Goal: Entertainment & Leisure: Browse casually

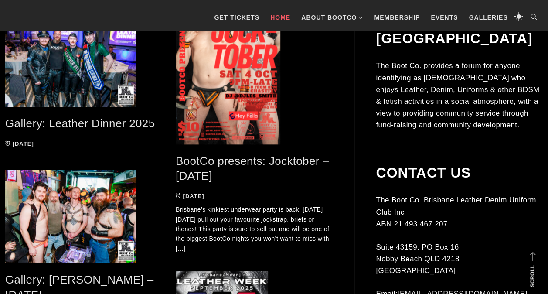
scroll to position [459, 0]
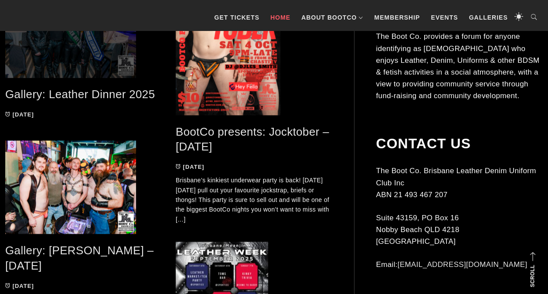
click at [76, 49] on span at bounding box center [83, 30] width 157 height 93
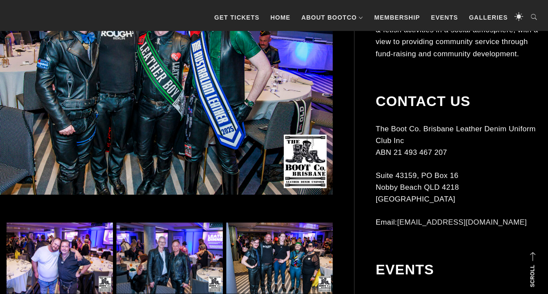
scroll to position [332, 0]
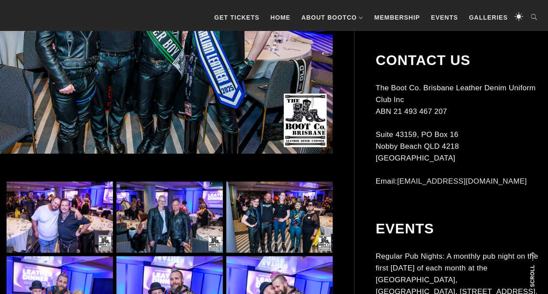
click at [174, 219] on img at bounding box center [169, 216] width 106 height 71
click at [192, 134] on img at bounding box center [156, 27] width 354 height 253
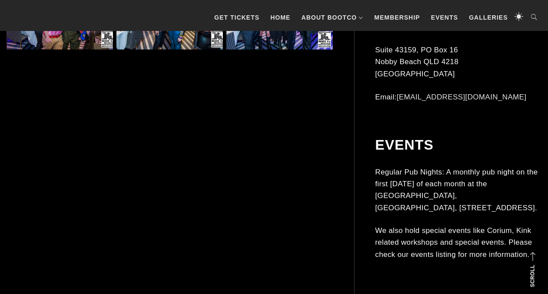
scroll to position [1117, 0]
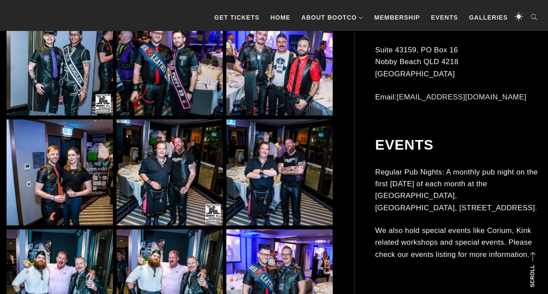
click at [178, 253] on img at bounding box center [169, 282] width 106 height 106
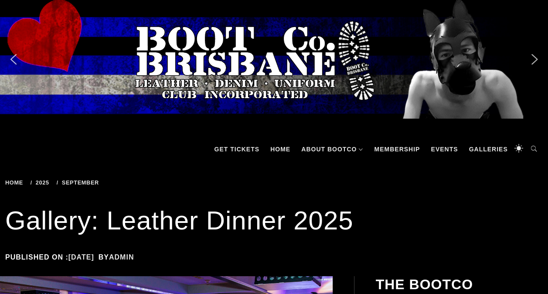
scroll to position [393, 0]
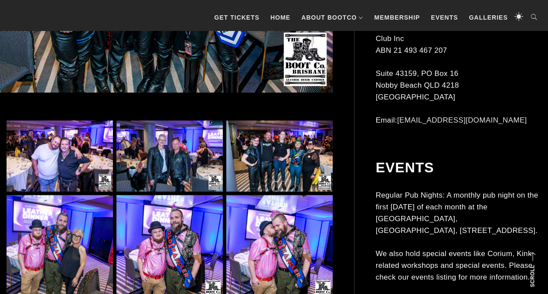
click at [173, 148] on img at bounding box center [169, 155] width 106 height 71
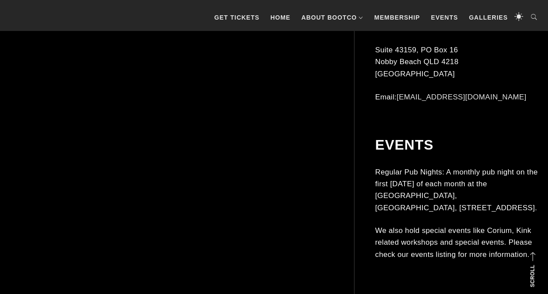
scroll to position [3926, 0]
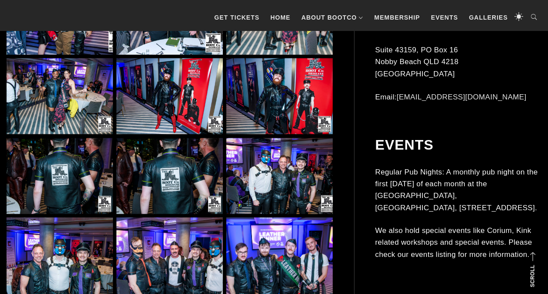
click at [165, 165] on img at bounding box center [169, 176] width 106 height 76
click at [166, 165] on img at bounding box center [169, 176] width 106 height 76
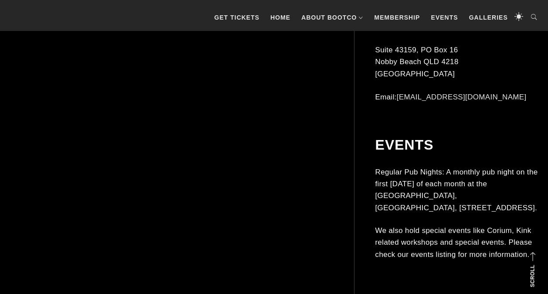
scroll to position [12923, 0]
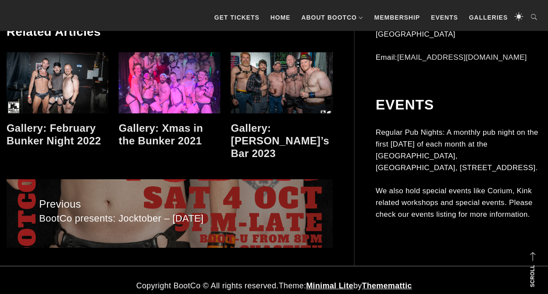
click at [162, 78] on link at bounding box center [170, 82] width 102 height 61
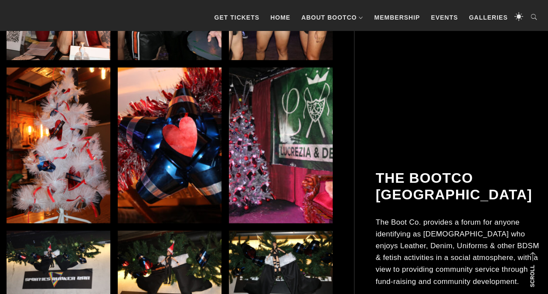
scroll to position [8123, 0]
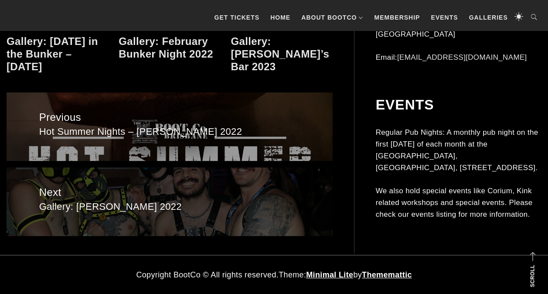
click at [142, 205] on span "Gallery: [PERSON_NAME] 2022" at bounding box center [169, 207] width 261 height 13
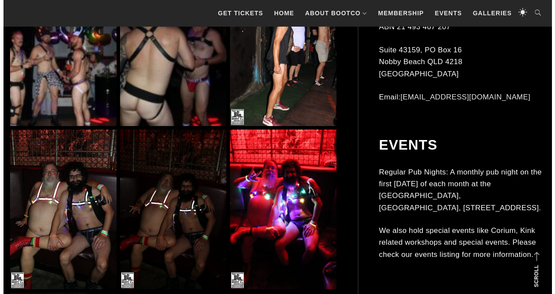
scroll to position [1900, 0]
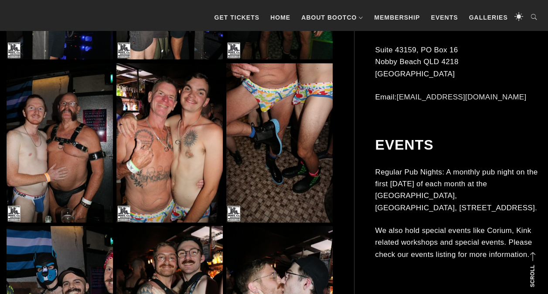
click at [173, 171] on img at bounding box center [169, 142] width 106 height 159
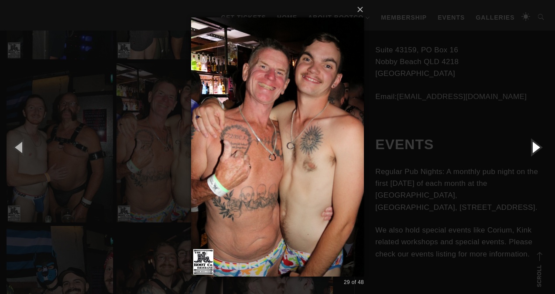
click at [532, 147] on button "button" at bounding box center [535, 147] width 39 height 48
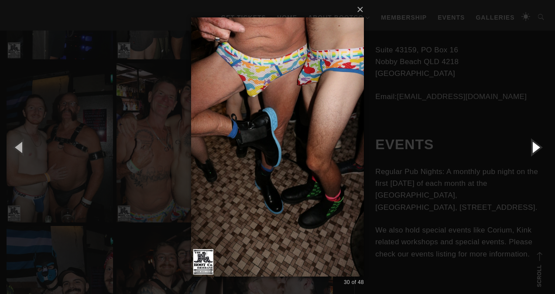
click at [532, 147] on button "button" at bounding box center [535, 147] width 39 height 48
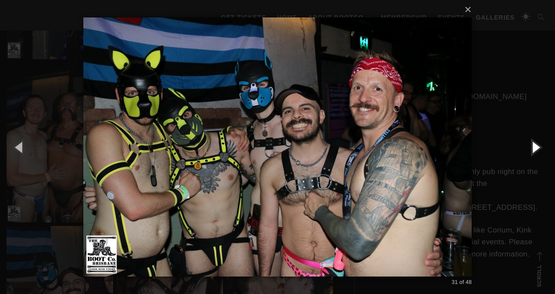
click at [532, 147] on button "button" at bounding box center [535, 147] width 39 height 48
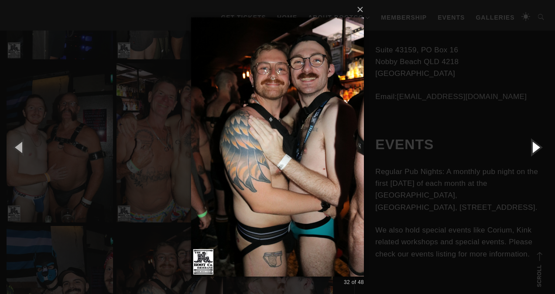
click at [532, 147] on button "button" at bounding box center [535, 147] width 39 height 48
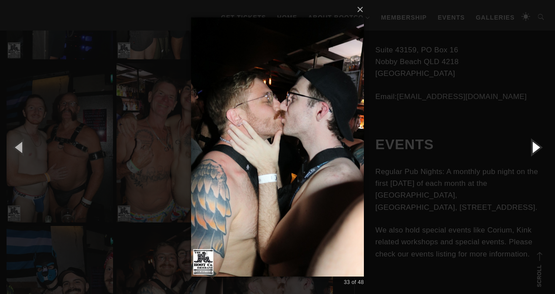
click at [532, 147] on button "button" at bounding box center [535, 147] width 39 height 48
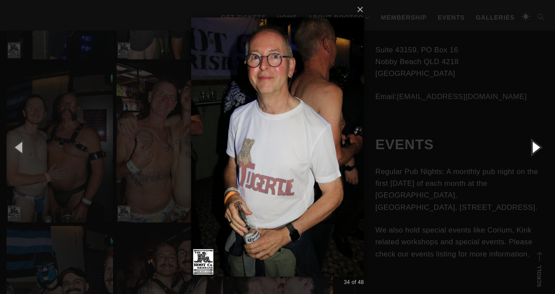
click at [532, 147] on button "button" at bounding box center [535, 147] width 39 height 48
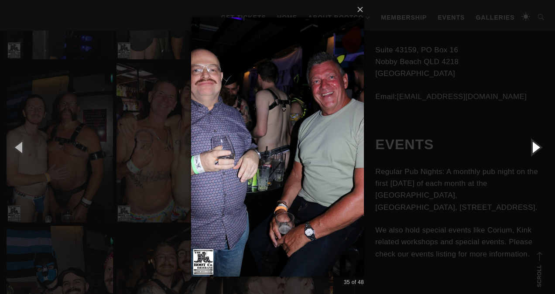
click at [532, 147] on button "button" at bounding box center [535, 147] width 39 height 48
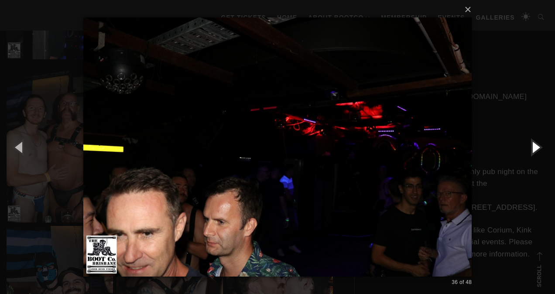
click at [532, 147] on button "button" at bounding box center [535, 147] width 39 height 48
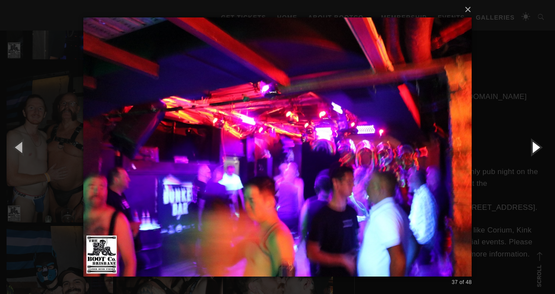
click at [532, 147] on button "button" at bounding box center [535, 147] width 39 height 48
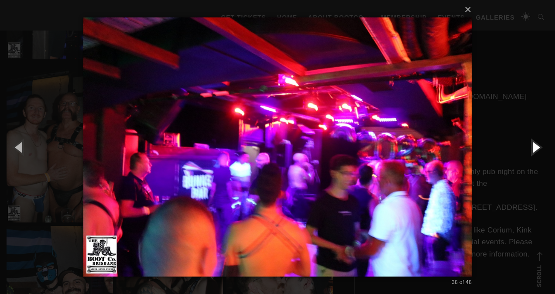
click at [532, 147] on button "button" at bounding box center [535, 147] width 39 height 48
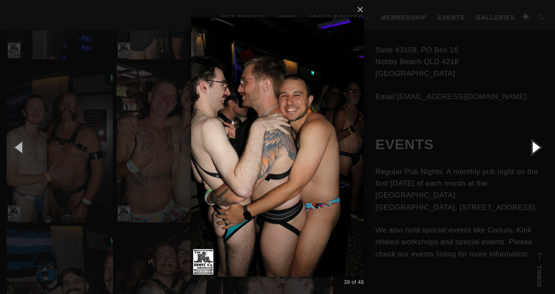
click at [532, 147] on button "button" at bounding box center [535, 147] width 39 height 48
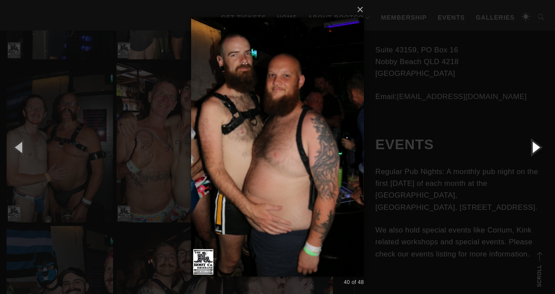
click at [532, 147] on button "button" at bounding box center [535, 147] width 39 height 48
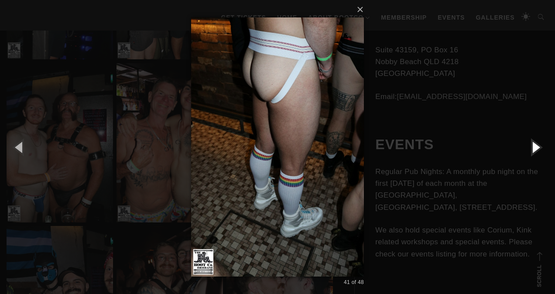
click at [532, 147] on button "button" at bounding box center [535, 147] width 39 height 48
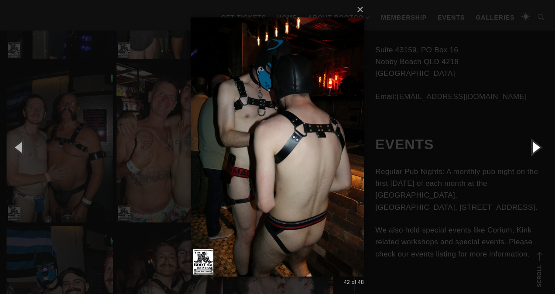
click at [532, 147] on button "button" at bounding box center [535, 147] width 39 height 48
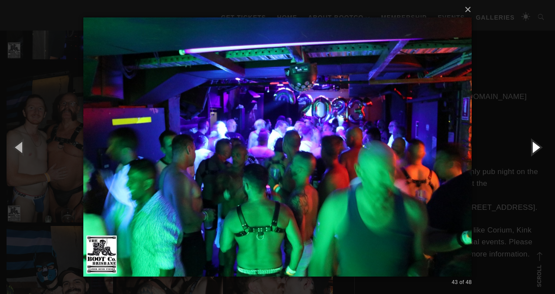
click at [532, 147] on button "button" at bounding box center [535, 147] width 39 height 48
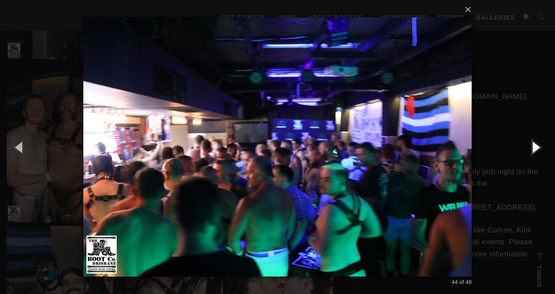
click at [532, 147] on button "button" at bounding box center [535, 147] width 39 height 48
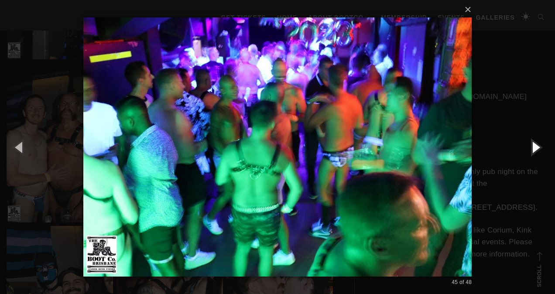
click at [532, 147] on button "button" at bounding box center [535, 147] width 39 height 48
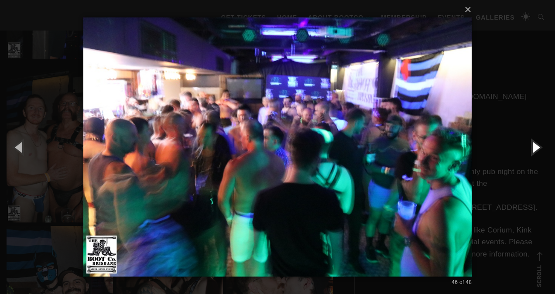
click at [532, 147] on button "button" at bounding box center [535, 147] width 39 height 48
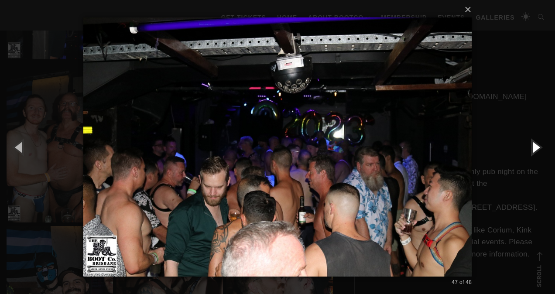
click at [532, 147] on button "button" at bounding box center [535, 147] width 39 height 48
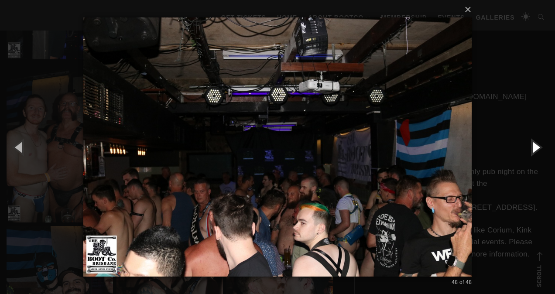
click at [532, 147] on button "button" at bounding box center [535, 147] width 39 height 48
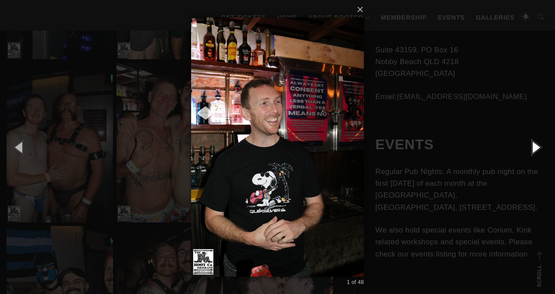
click at [532, 147] on button "button" at bounding box center [535, 147] width 39 height 48
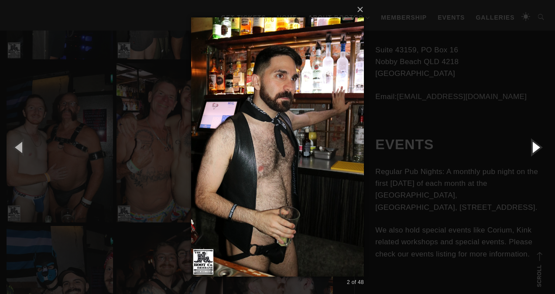
click at [532, 147] on button "button" at bounding box center [535, 147] width 39 height 48
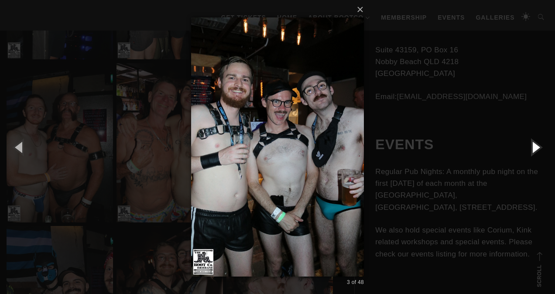
click at [532, 147] on button "button" at bounding box center [535, 147] width 39 height 48
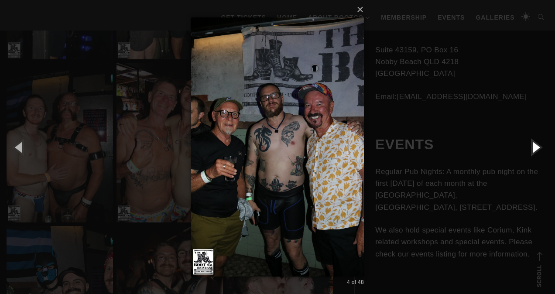
click at [532, 147] on button "button" at bounding box center [535, 147] width 39 height 48
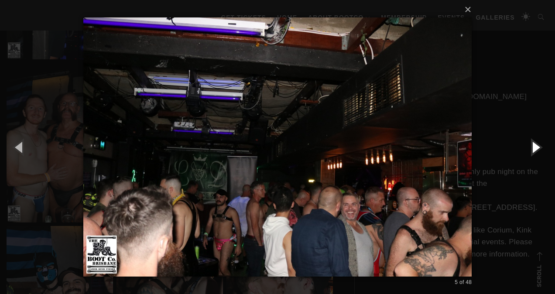
click at [532, 147] on button "button" at bounding box center [535, 147] width 39 height 48
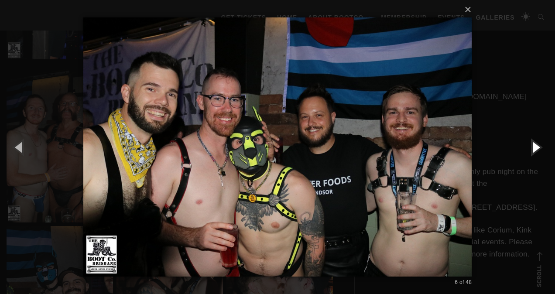
click at [532, 147] on button "button" at bounding box center [535, 147] width 39 height 48
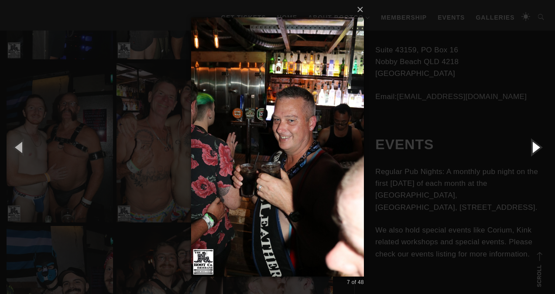
click at [532, 147] on button "button" at bounding box center [535, 147] width 39 height 48
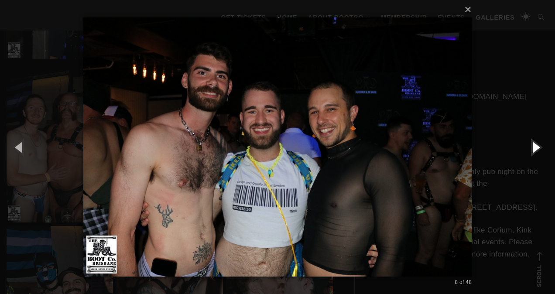
click at [532, 147] on button "button" at bounding box center [535, 147] width 39 height 48
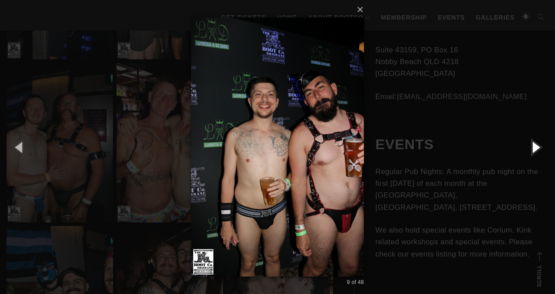
click at [532, 147] on button "button" at bounding box center [535, 147] width 39 height 48
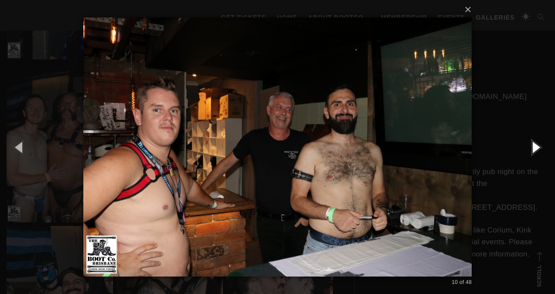
click at [532, 147] on button "button" at bounding box center [535, 147] width 39 height 48
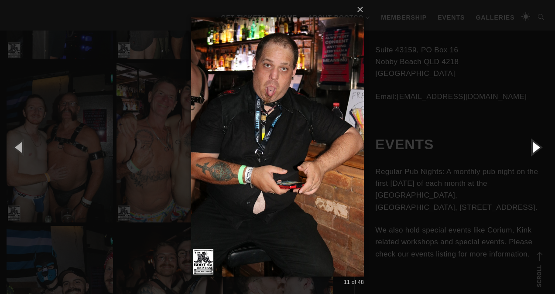
click at [532, 147] on button "button" at bounding box center [535, 147] width 39 height 48
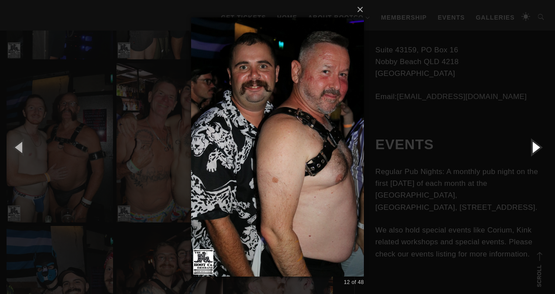
click at [532, 147] on button "button" at bounding box center [535, 147] width 39 height 48
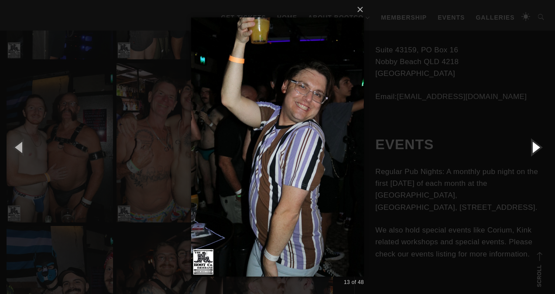
click at [532, 147] on button "button" at bounding box center [535, 147] width 39 height 48
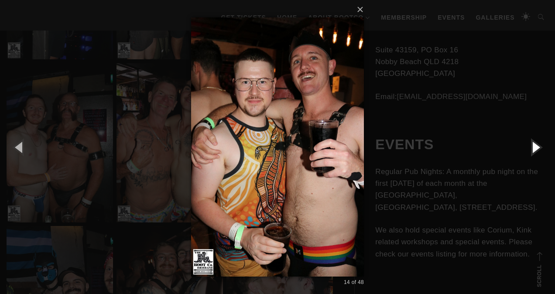
click at [532, 147] on button "button" at bounding box center [535, 147] width 39 height 48
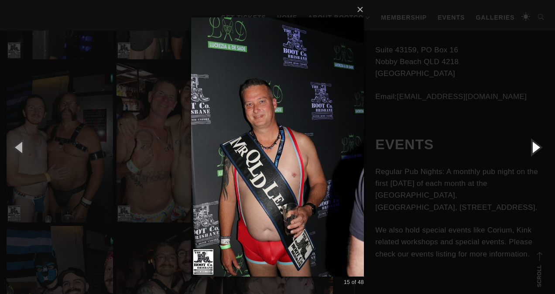
click at [532, 147] on button "button" at bounding box center [535, 147] width 39 height 48
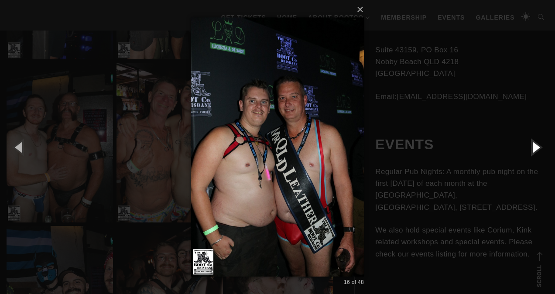
click at [532, 147] on button "button" at bounding box center [535, 147] width 39 height 48
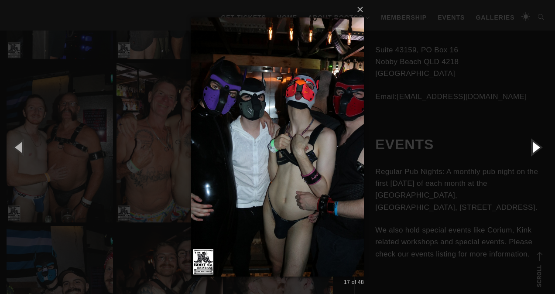
click at [532, 147] on button "button" at bounding box center [535, 147] width 39 height 48
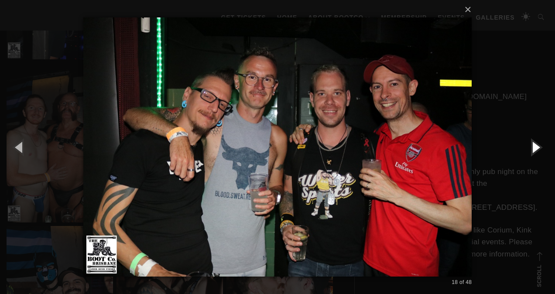
click at [532, 147] on button "button" at bounding box center [535, 147] width 39 height 48
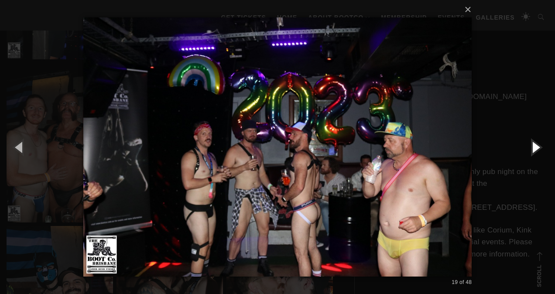
click at [532, 147] on button "button" at bounding box center [535, 147] width 39 height 48
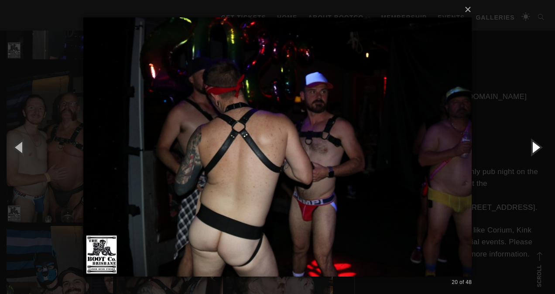
click at [532, 147] on button "button" at bounding box center [535, 147] width 39 height 48
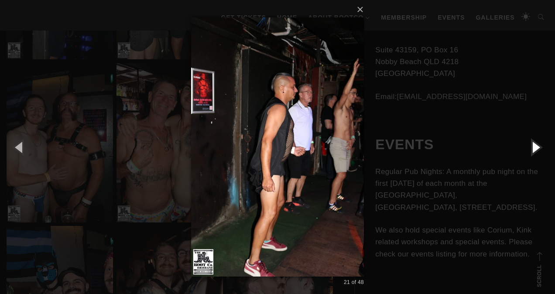
click at [532, 147] on button "button" at bounding box center [535, 147] width 39 height 48
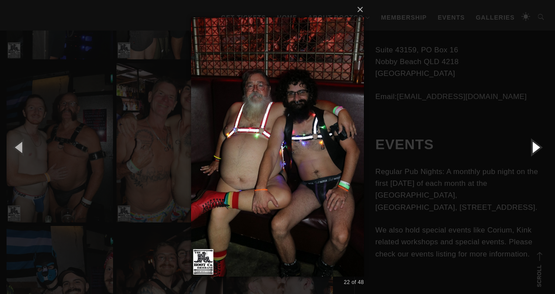
click at [532, 147] on button "button" at bounding box center [535, 147] width 39 height 48
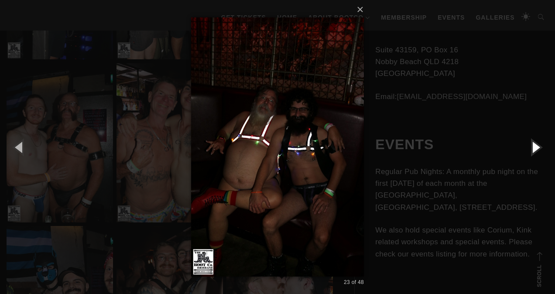
click at [532, 147] on button "button" at bounding box center [535, 147] width 39 height 48
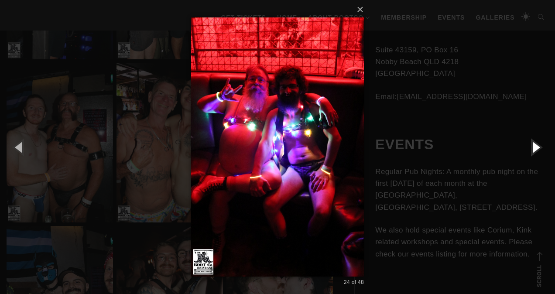
click at [532, 147] on button "button" at bounding box center [535, 147] width 39 height 48
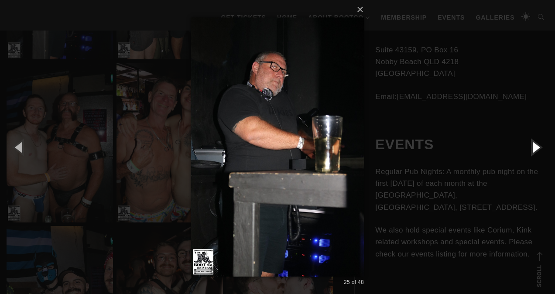
click at [532, 147] on button "button" at bounding box center [535, 147] width 39 height 48
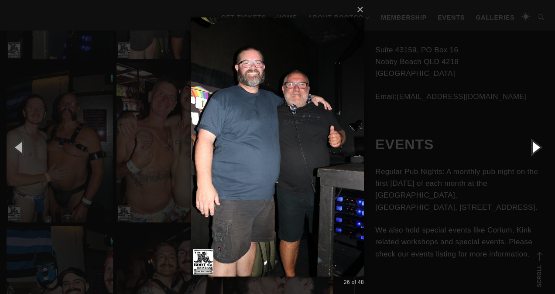
click at [532, 147] on button "button" at bounding box center [535, 147] width 39 height 48
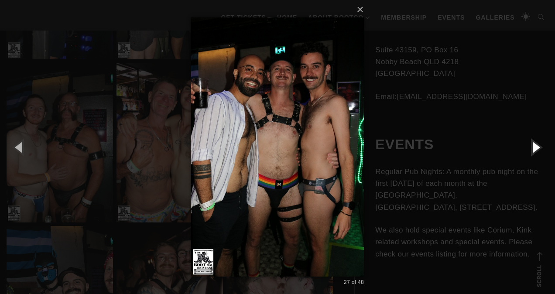
click at [532, 147] on button "button" at bounding box center [535, 147] width 39 height 48
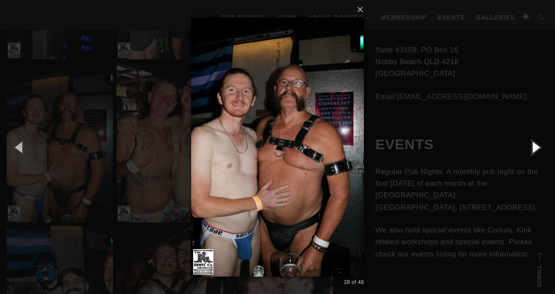
click at [532, 147] on button "button" at bounding box center [535, 147] width 39 height 48
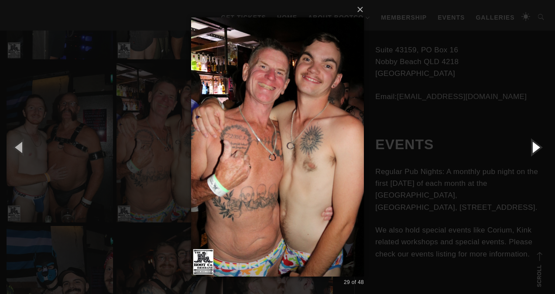
click at [532, 147] on button "button" at bounding box center [535, 147] width 39 height 48
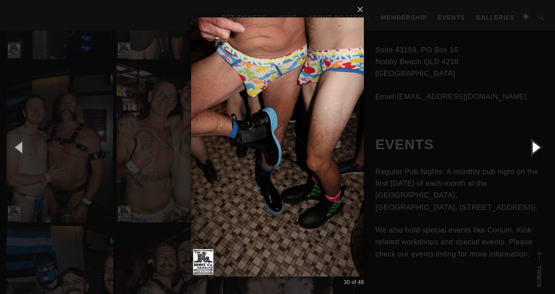
click at [532, 147] on button "button" at bounding box center [535, 147] width 39 height 48
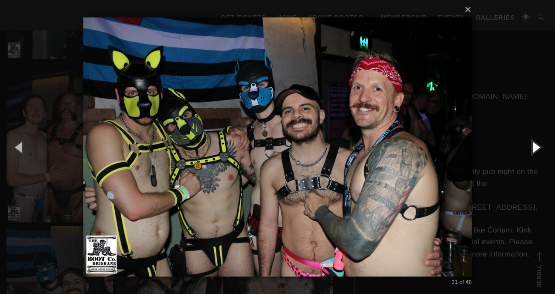
click at [532, 147] on button "button" at bounding box center [535, 147] width 39 height 48
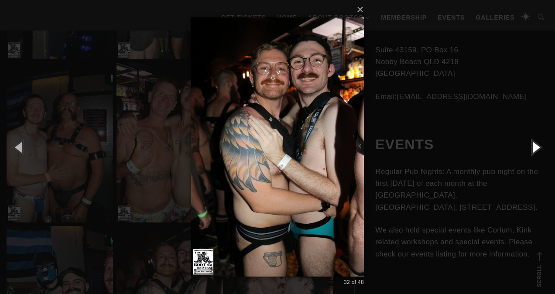
click at [532, 147] on button "button" at bounding box center [535, 147] width 39 height 48
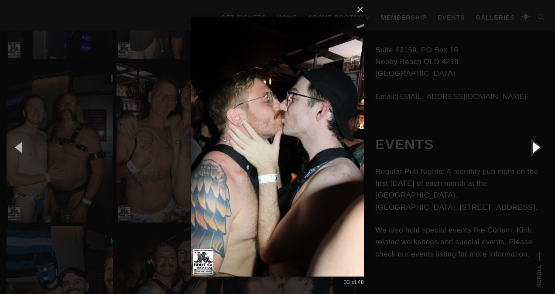
click at [532, 147] on button "button" at bounding box center [535, 147] width 39 height 48
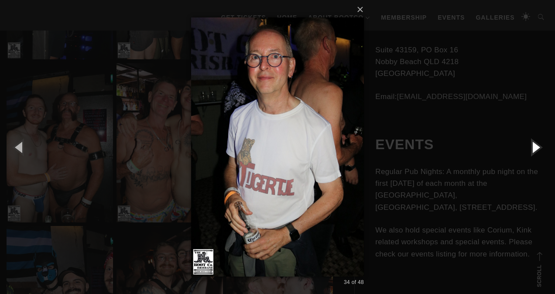
click at [532, 147] on button "button" at bounding box center [535, 147] width 39 height 48
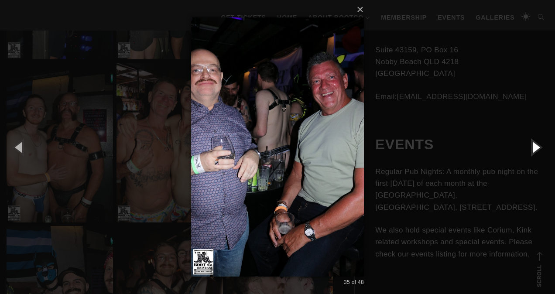
click at [532, 147] on button "button" at bounding box center [535, 147] width 39 height 48
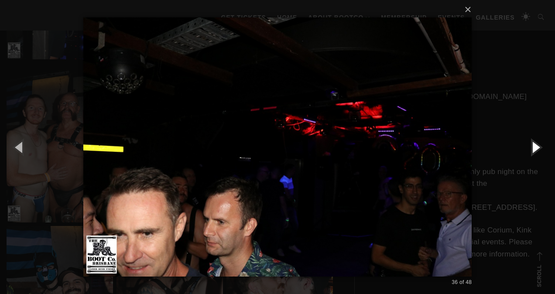
click at [532, 147] on button "button" at bounding box center [535, 147] width 39 height 48
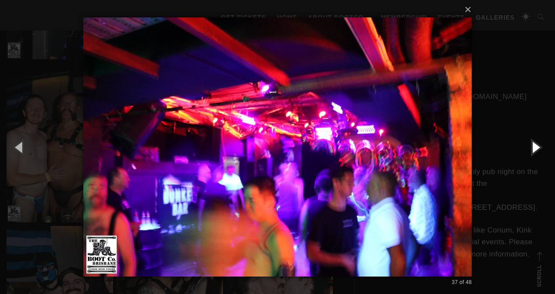
click at [532, 147] on button "button" at bounding box center [535, 147] width 39 height 48
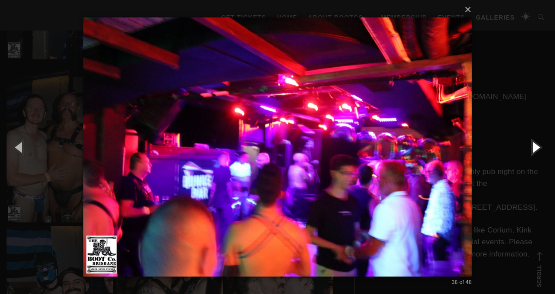
click at [532, 147] on button "button" at bounding box center [535, 147] width 39 height 48
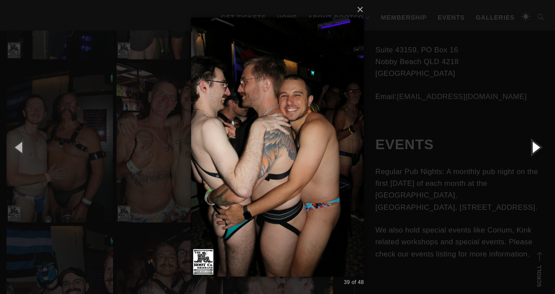
click at [532, 147] on button "button" at bounding box center [535, 147] width 39 height 48
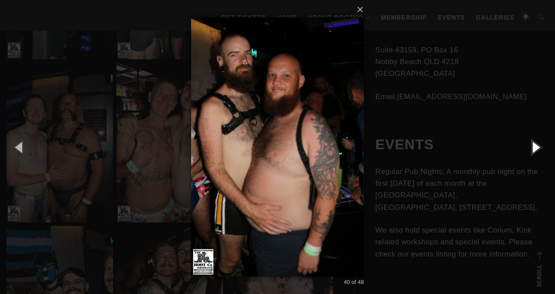
click at [532, 147] on button "button" at bounding box center [535, 147] width 39 height 48
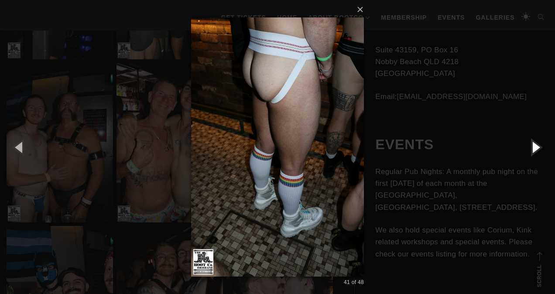
click at [532, 147] on button "button" at bounding box center [535, 147] width 39 height 48
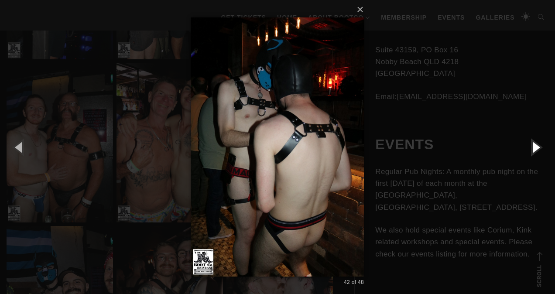
click at [532, 147] on button "button" at bounding box center [535, 147] width 39 height 48
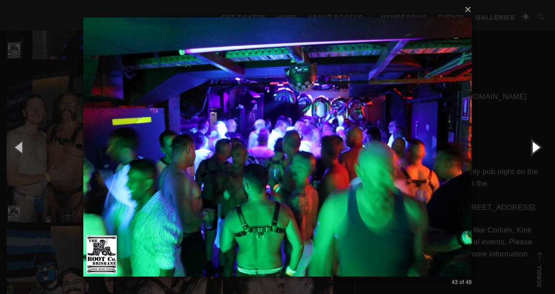
click at [532, 147] on button "button" at bounding box center [535, 147] width 39 height 48
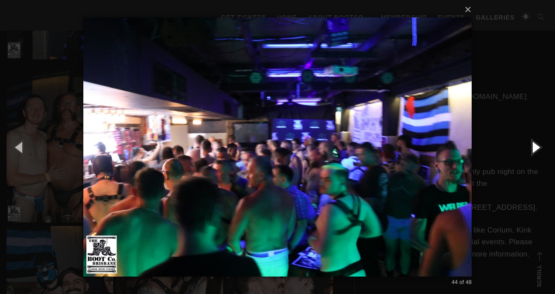
click at [532, 147] on button "button" at bounding box center [535, 147] width 39 height 48
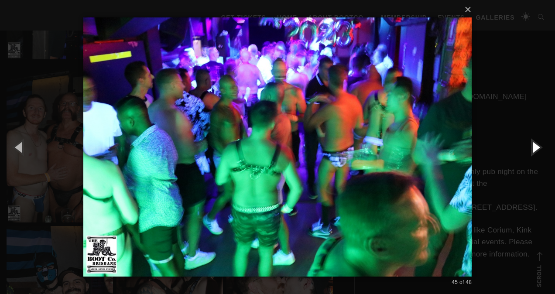
click at [532, 147] on button "button" at bounding box center [535, 147] width 39 height 48
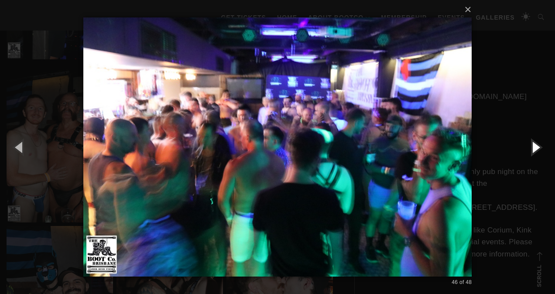
click at [532, 147] on button "button" at bounding box center [535, 147] width 39 height 48
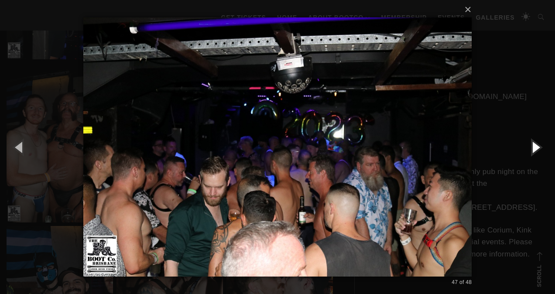
click at [532, 147] on button "button" at bounding box center [535, 147] width 39 height 48
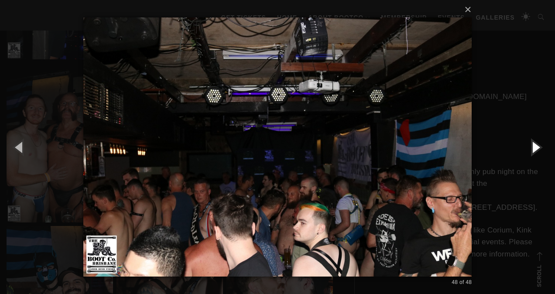
click at [532, 147] on button "button" at bounding box center [535, 147] width 39 height 48
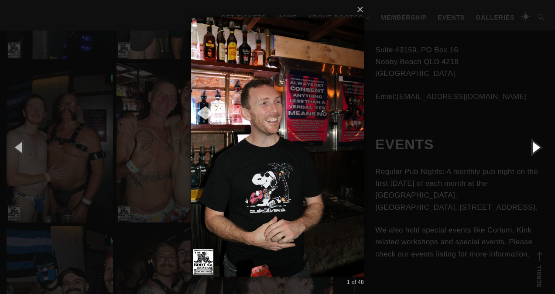
click at [532, 147] on button "button" at bounding box center [535, 147] width 39 height 48
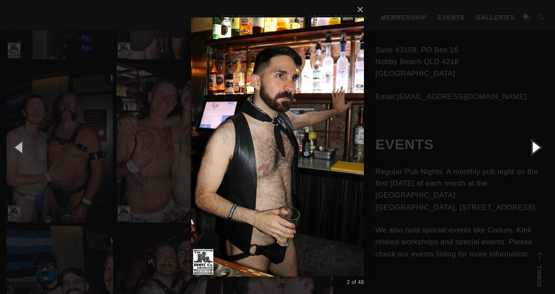
click at [532, 147] on button "button" at bounding box center [535, 147] width 39 height 48
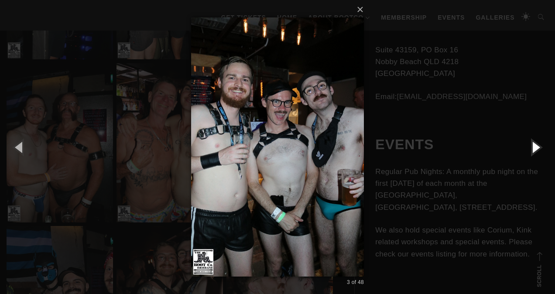
click at [532, 147] on button "button" at bounding box center [535, 147] width 39 height 48
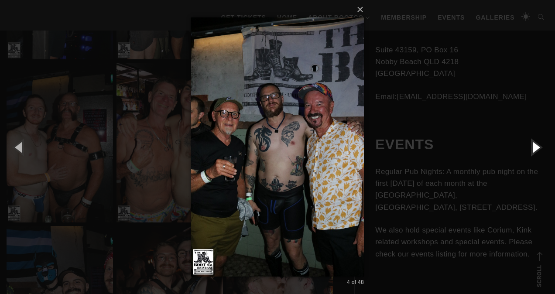
click at [532, 147] on button "button" at bounding box center [535, 147] width 39 height 48
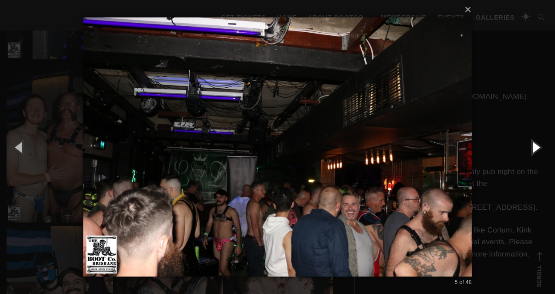
click at [532, 147] on button "button" at bounding box center [535, 147] width 39 height 48
